Goal: Information Seeking & Learning: Learn about a topic

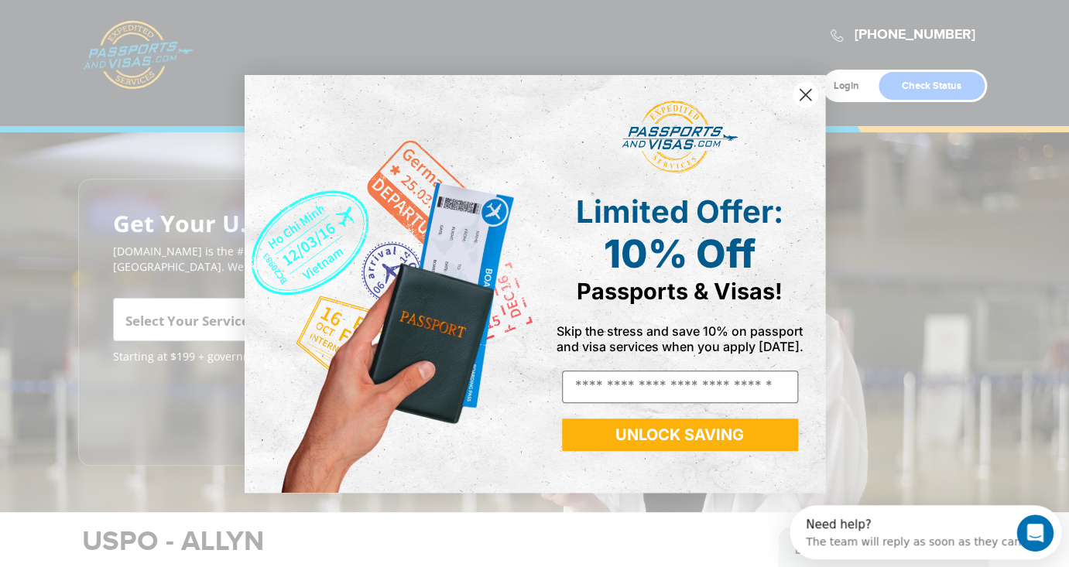
click at [804, 91] on circle "Close dialog" at bounding box center [805, 94] width 26 height 26
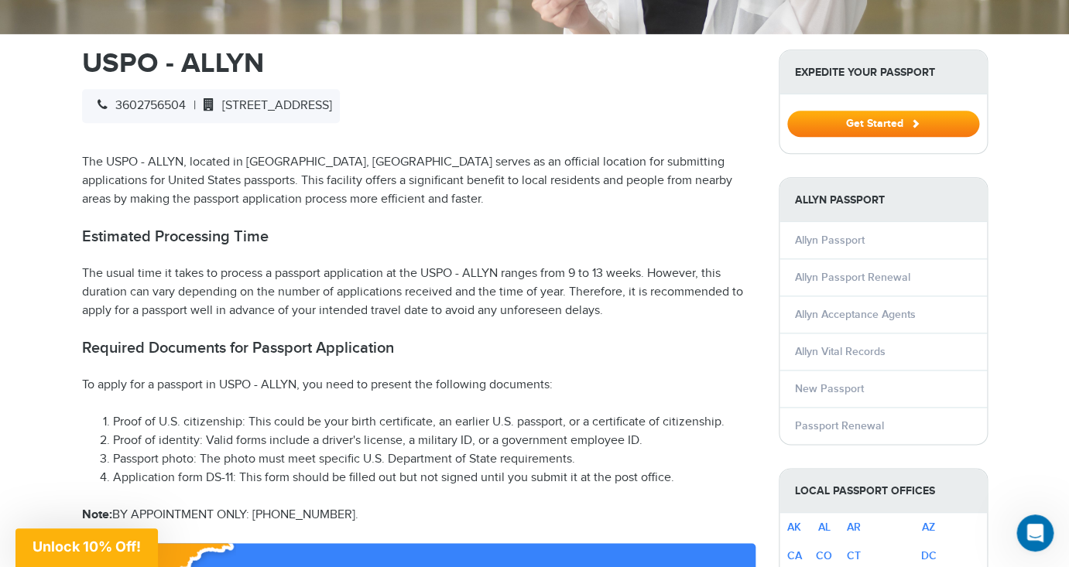
scroll to position [474, 0]
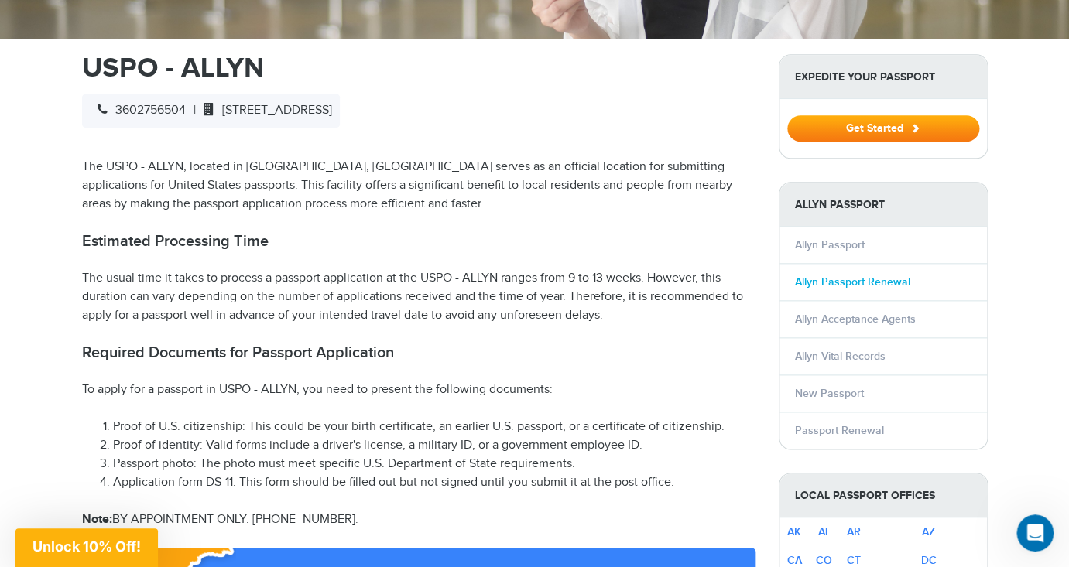
click at [830, 282] on link "Allyn Passport Renewal" at bounding box center [852, 281] width 115 height 13
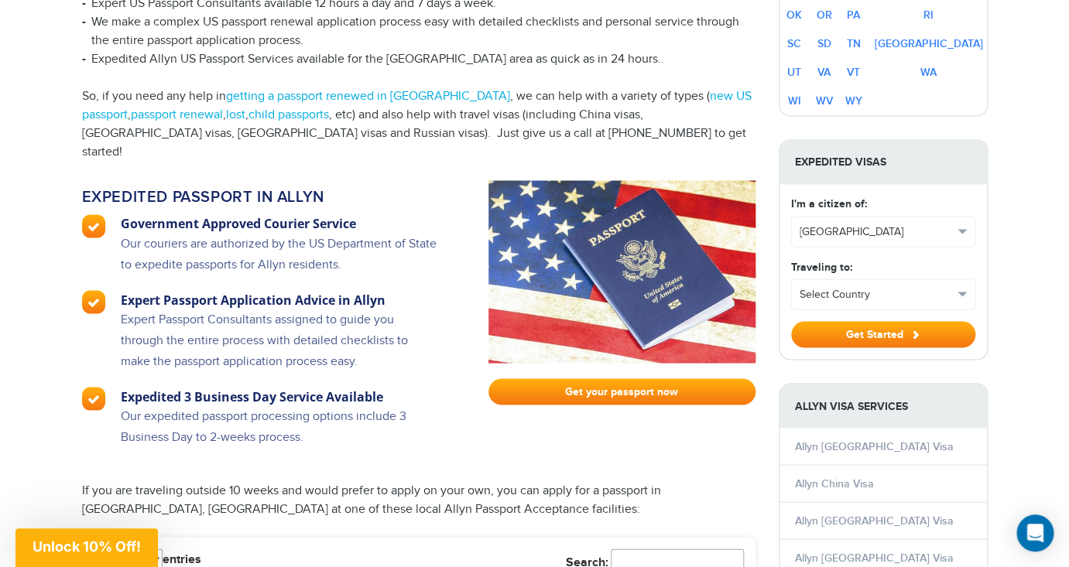
scroll to position [838, 0]
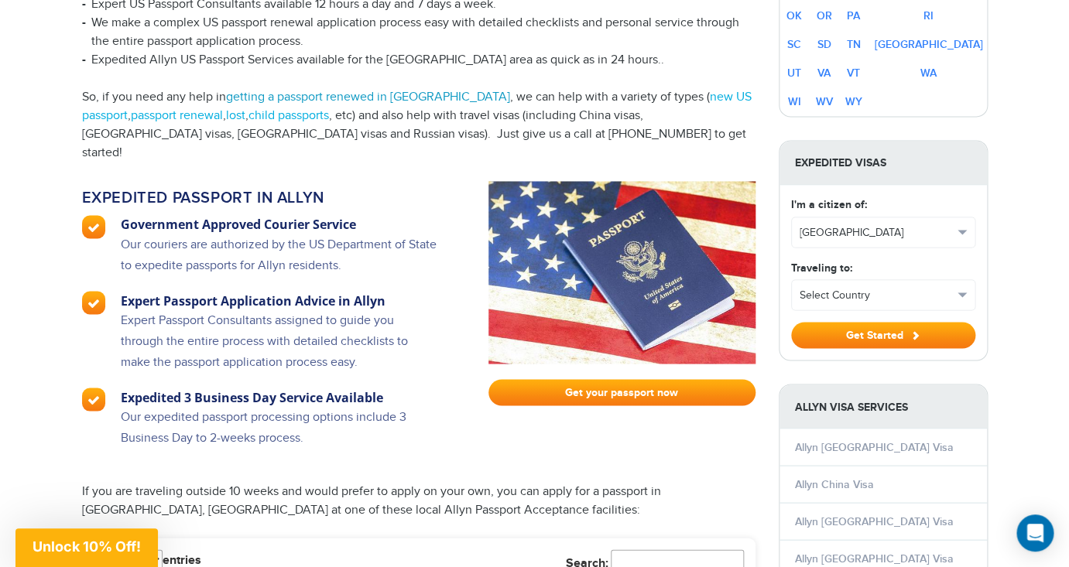
click at [340, 90] on link "getting a passport renewed in Allyn" at bounding box center [368, 97] width 284 height 15
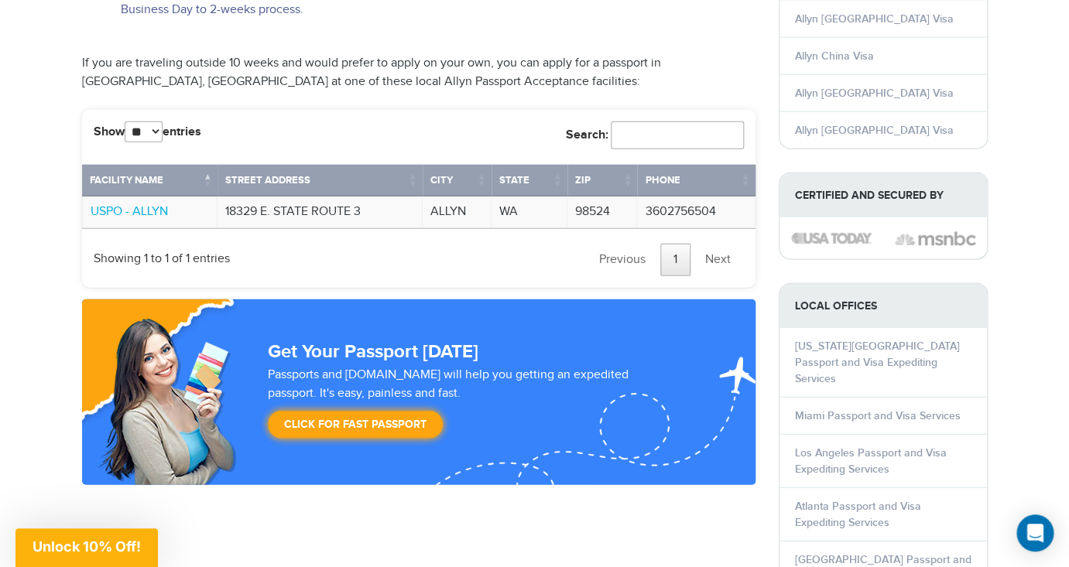
scroll to position [1268, 0]
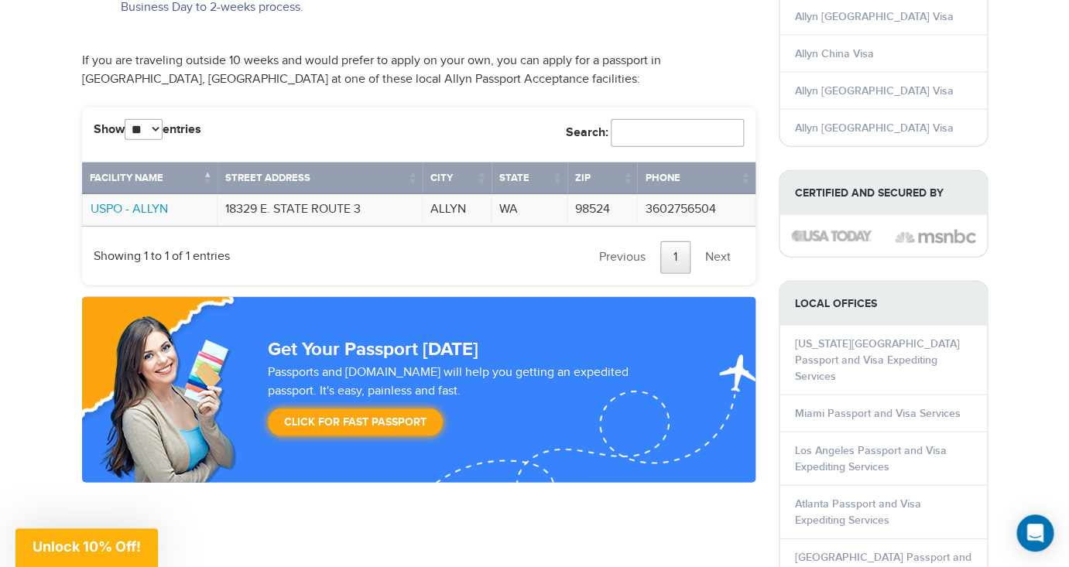
click at [136, 202] on link "USPO - ALLYN" at bounding box center [129, 209] width 77 height 15
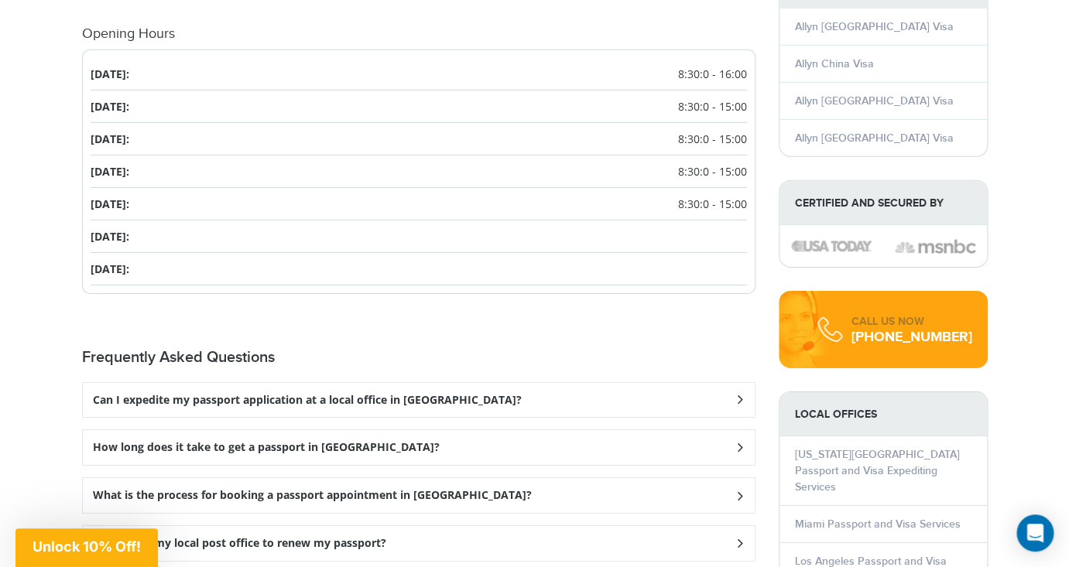
scroll to position [1668, 0]
click at [725, 398] on div "Can I expedite my passport application at a local office in Allyn?" at bounding box center [419, 399] width 672 height 35
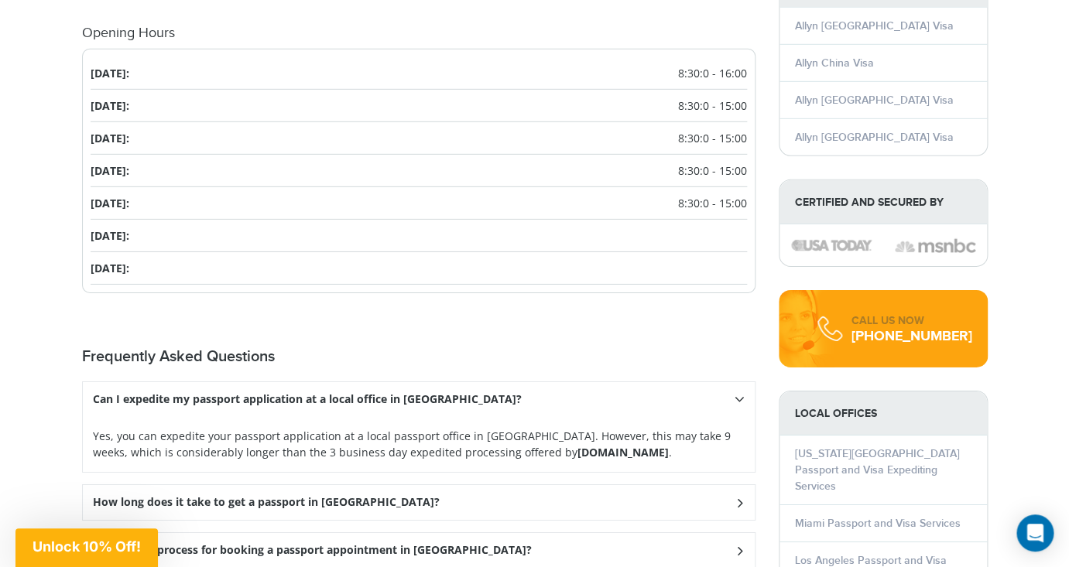
click at [741, 404] on icon at bounding box center [739, 399] width 10 height 15
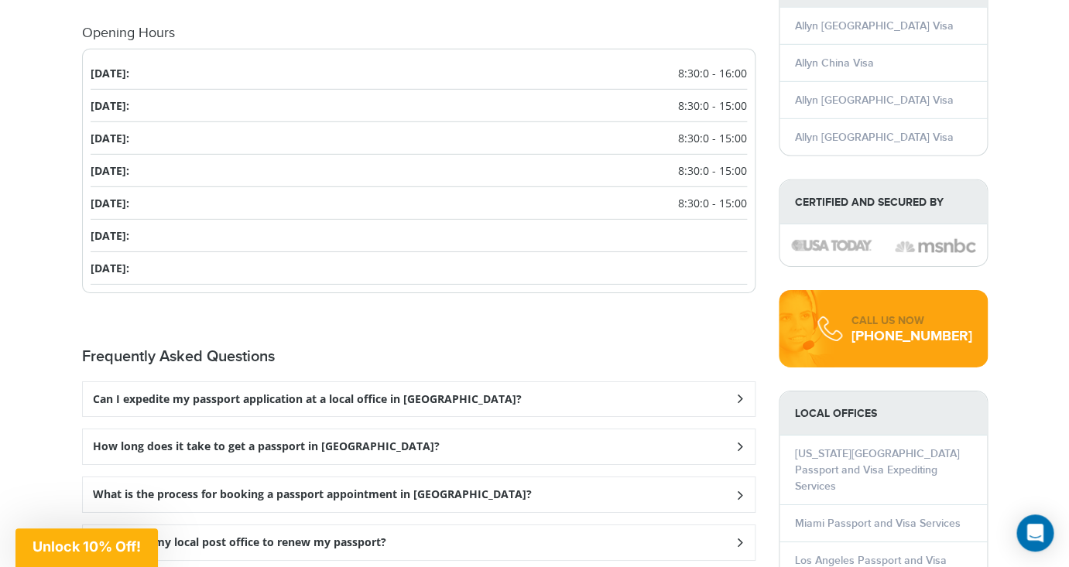
click at [693, 440] on div "How long does it take to get a passport in [GEOGRAPHIC_DATA]?" at bounding box center [419, 446] width 672 height 35
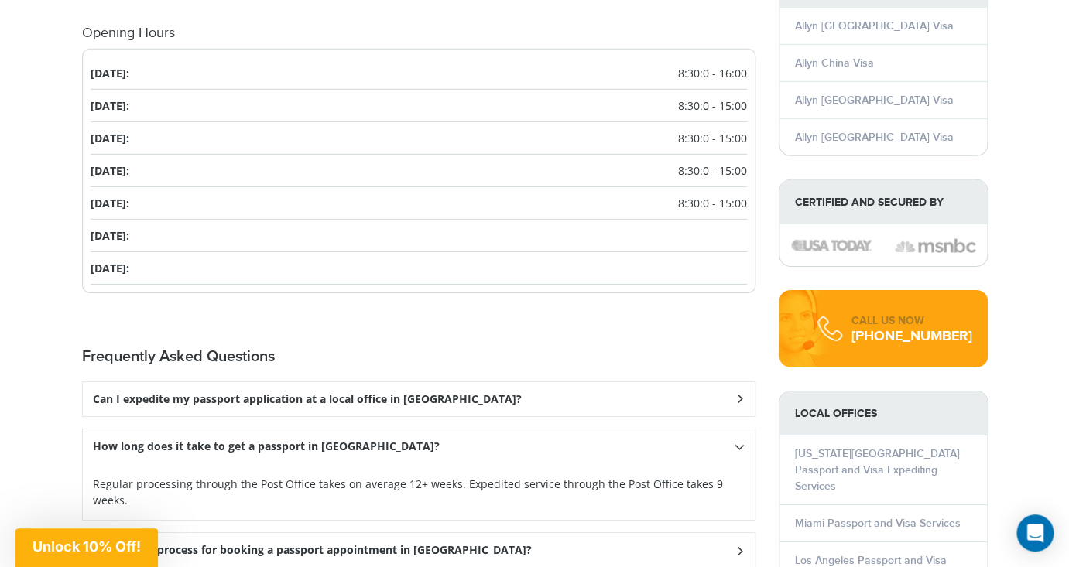
click at [741, 449] on icon at bounding box center [739, 447] width 10 height 15
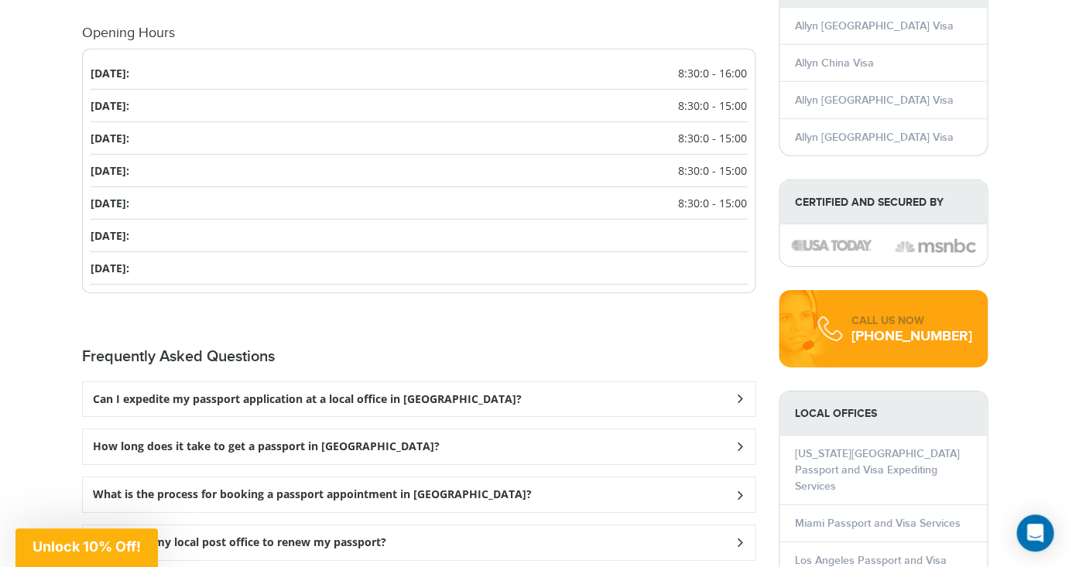
click at [703, 494] on div "What is the process for booking a passport appointment in [GEOGRAPHIC_DATA]?" at bounding box center [419, 494] width 672 height 35
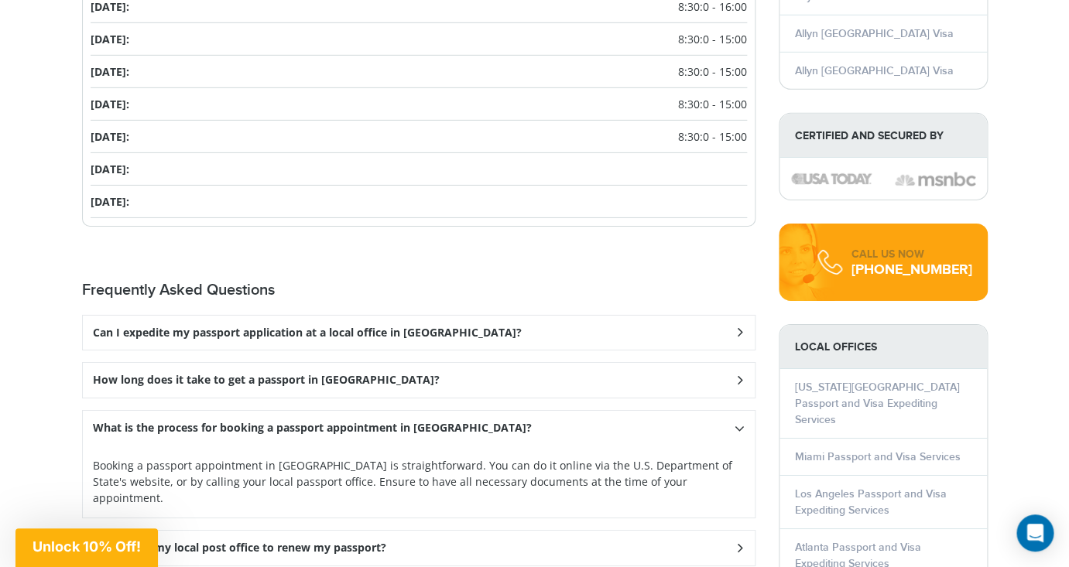
scroll to position [1757, 0]
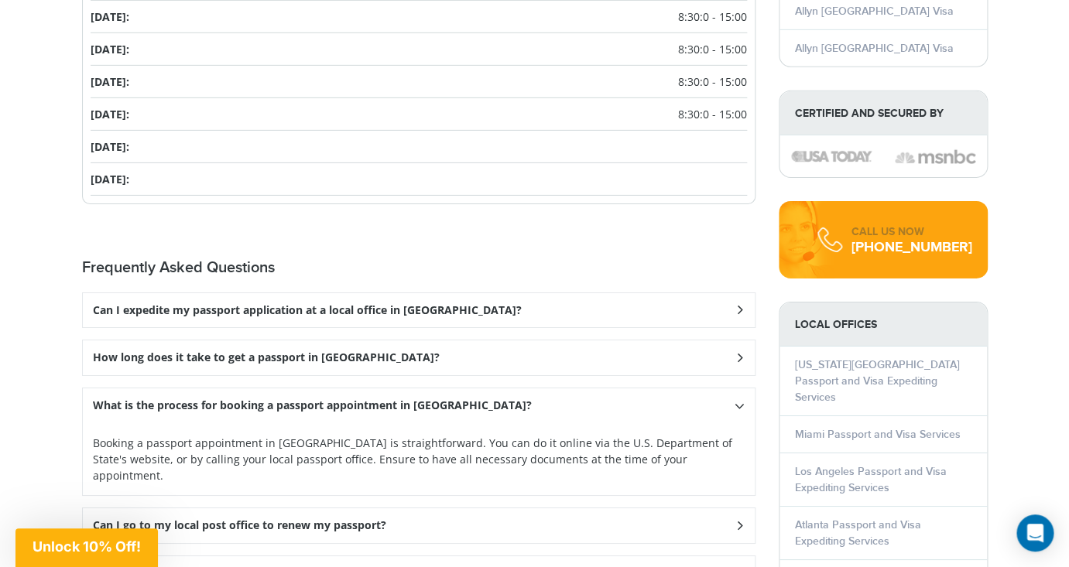
click at [741, 407] on icon at bounding box center [739, 406] width 10 height 15
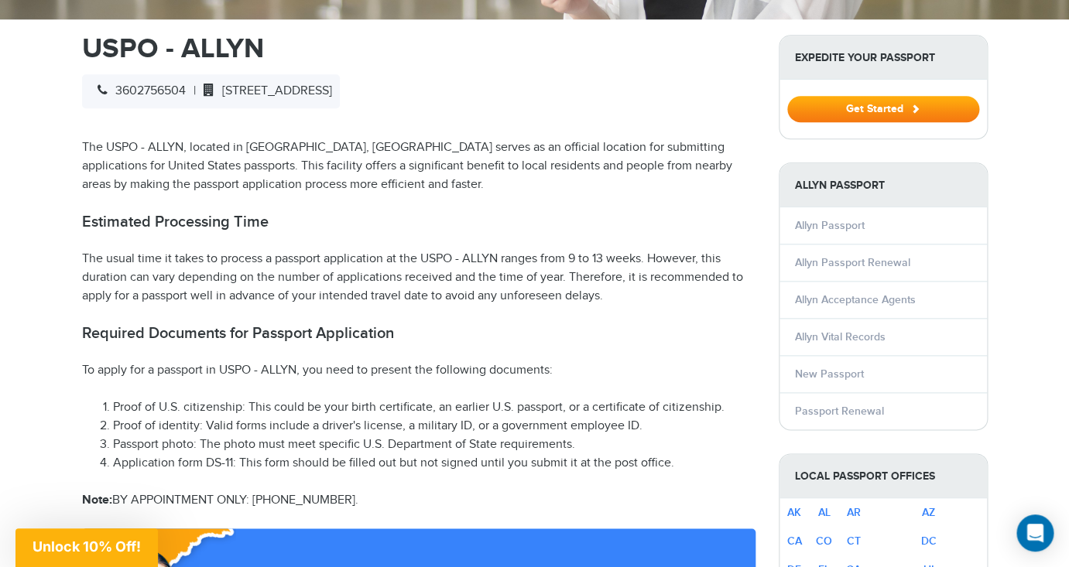
scroll to position [0, 0]
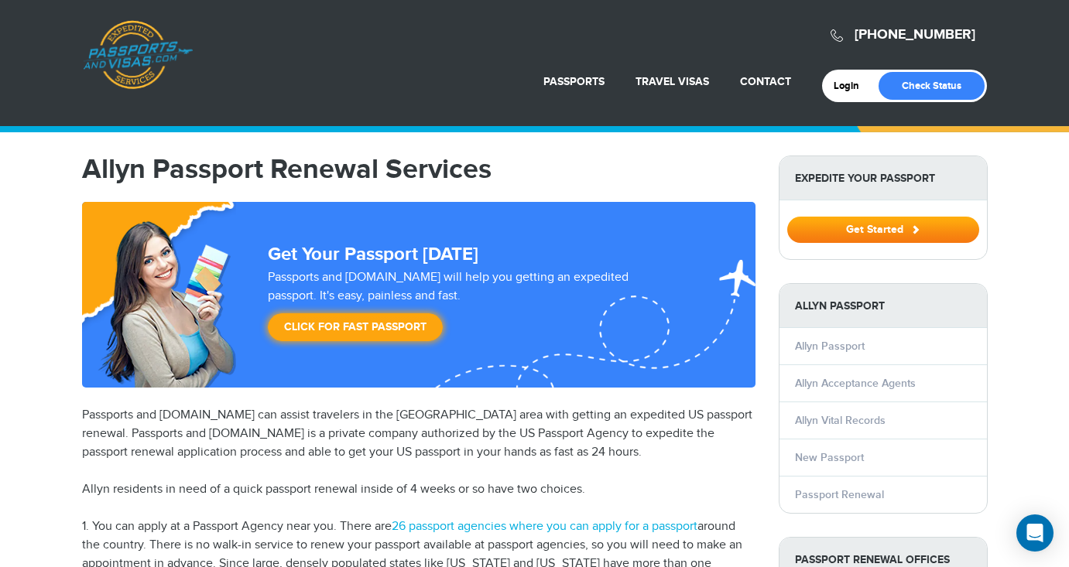
scroll to position [1268, 0]
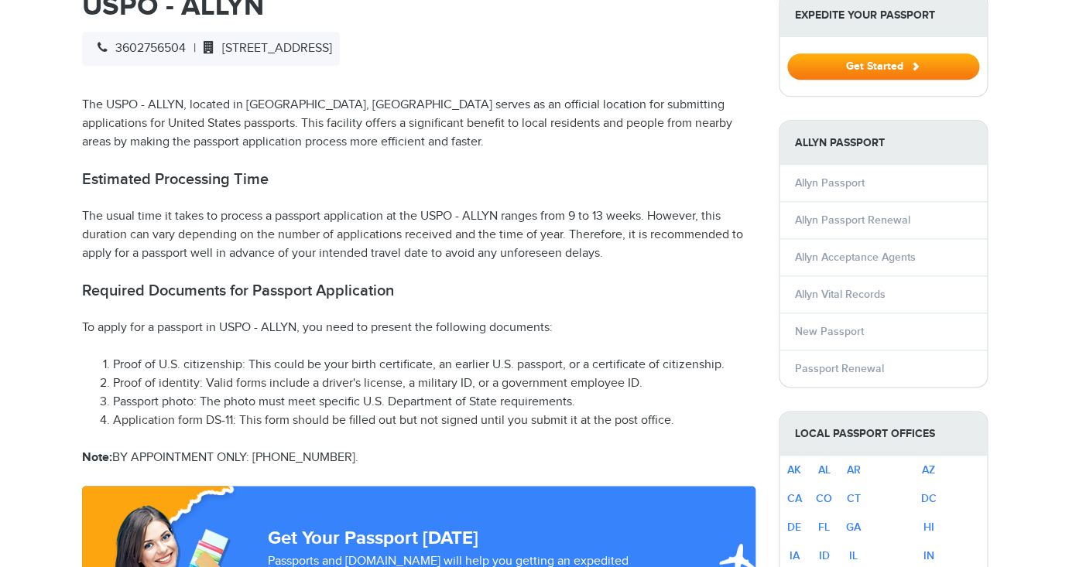
scroll to position [474, 0]
